Goal: Task Accomplishment & Management: Manage account settings

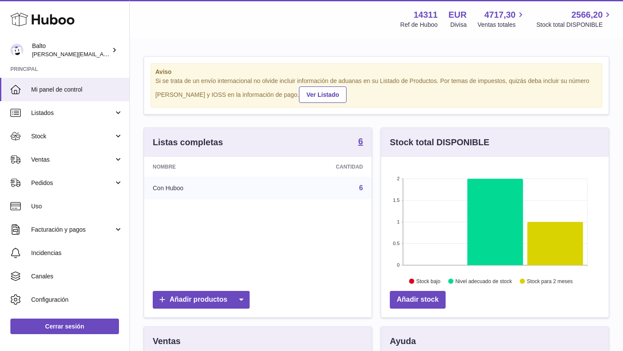
scroll to position [135, 228]
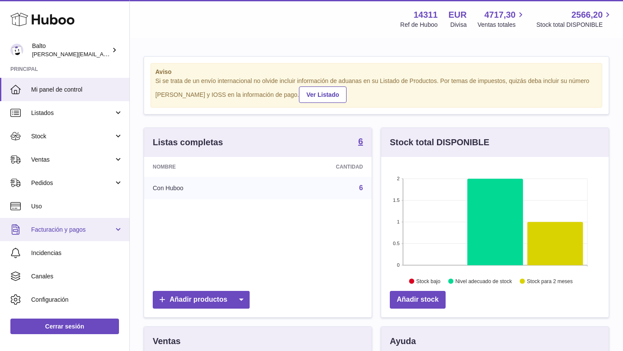
click at [91, 226] on span "Facturación y pagos" at bounding box center [72, 230] width 83 height 8
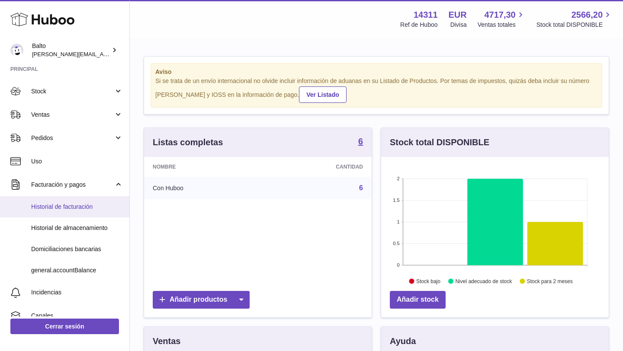
scroll to position [45, 0]
click at [90, 202] on link "Historial de facturación" at bounding box center [64, 206] width 129 height 21
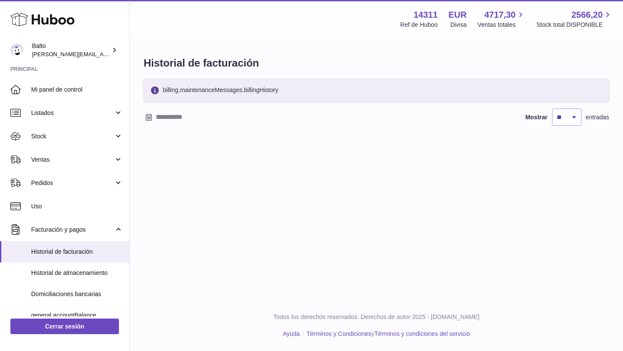
click at [167, 116] on input "text" at bounding box center [223, 117] width 135 height 14
